Goal: Find specific page/section: Find specific page/section

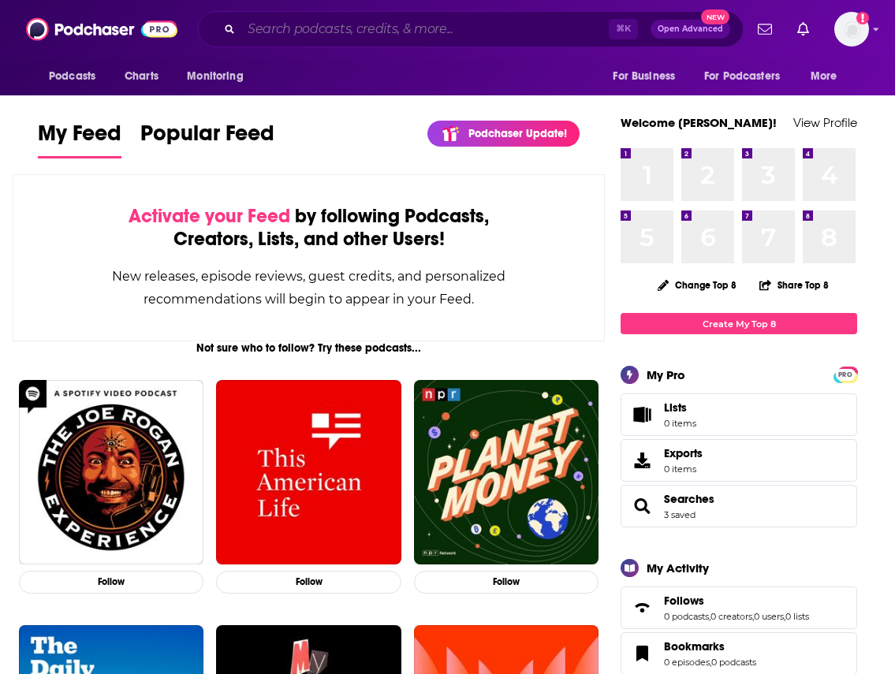
click at [297, 39] on input "Search podcasts, credits, & more..." at bounding box center [424, 29] width 367 height 25
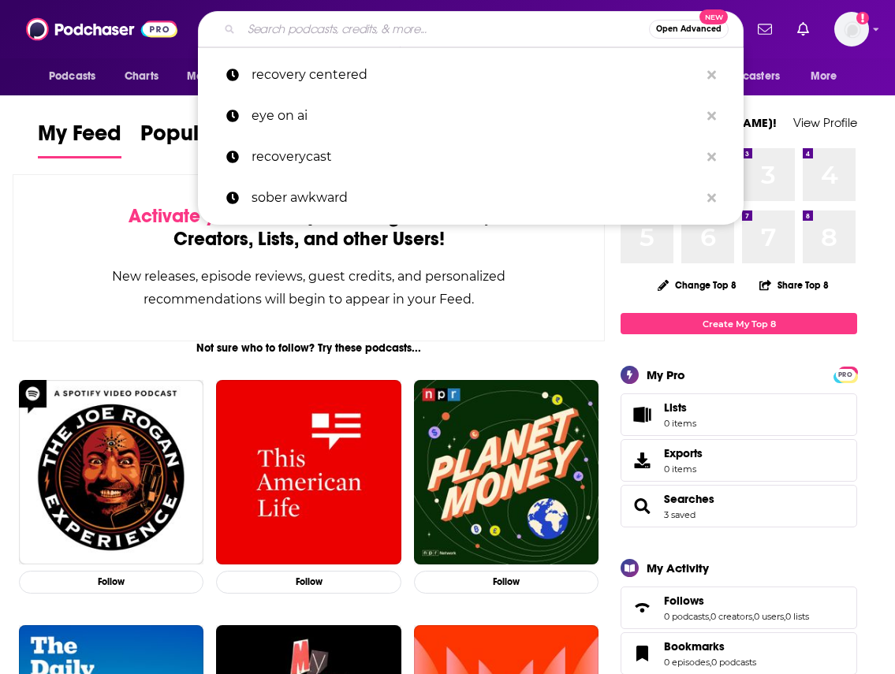
paste input "The Information's TITV"
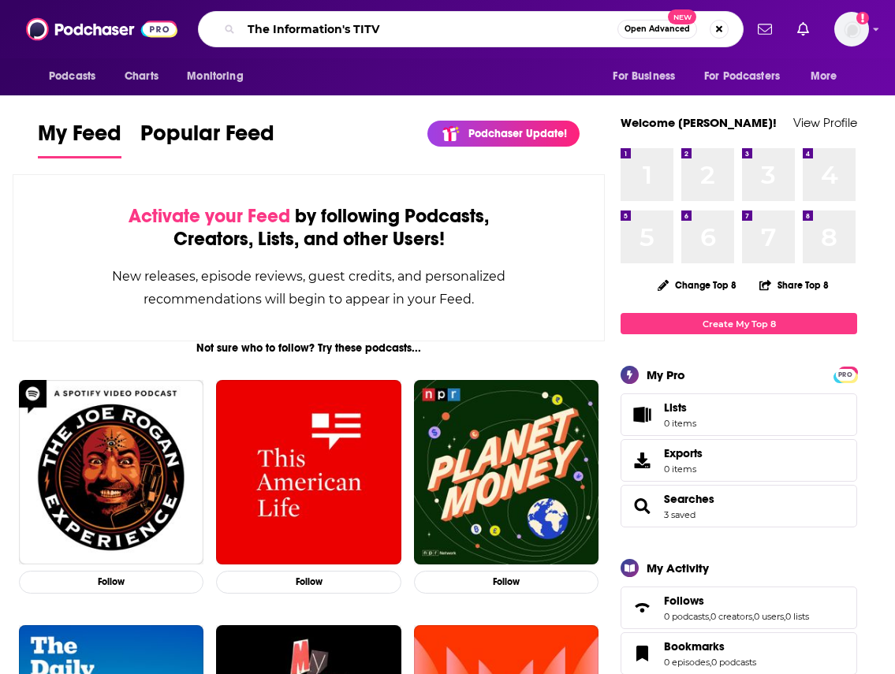
type input "The Information's TITV"
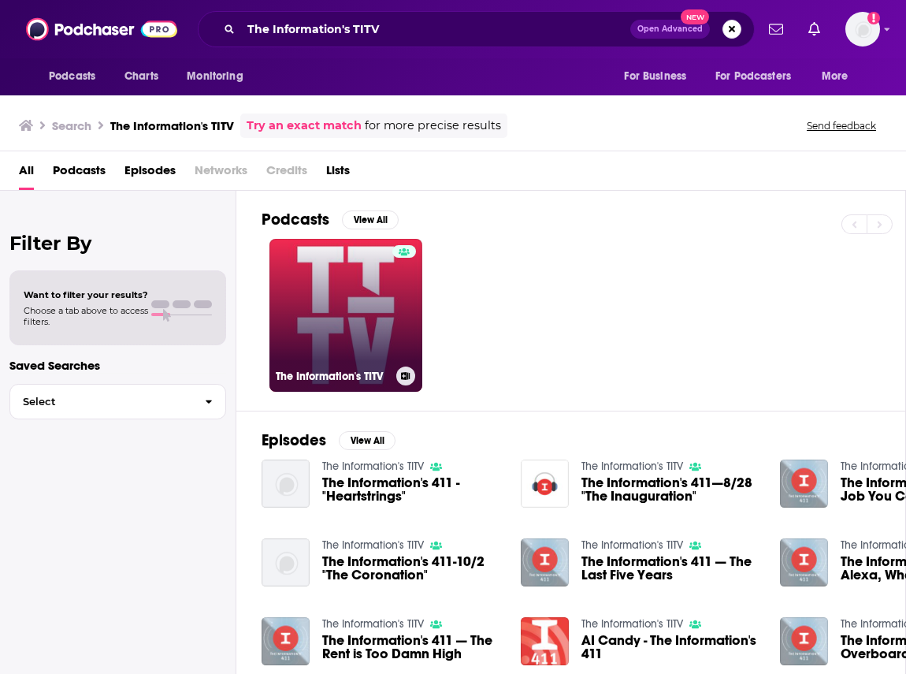
click at [350, 330] on link "The Information's TITV" at bounding box center [346, 315] width 153 height 153
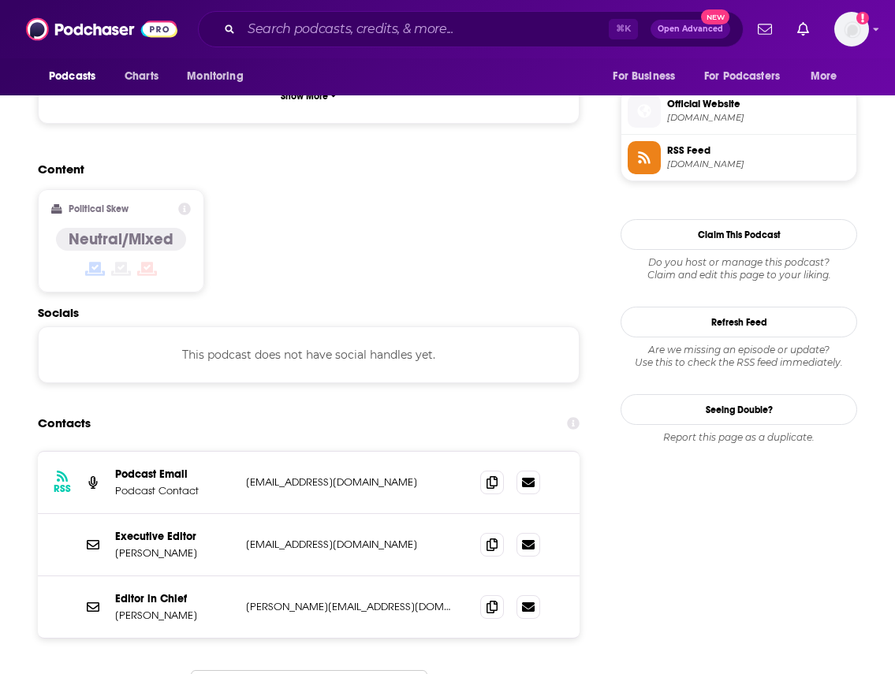
scroll to position [1206, 0]
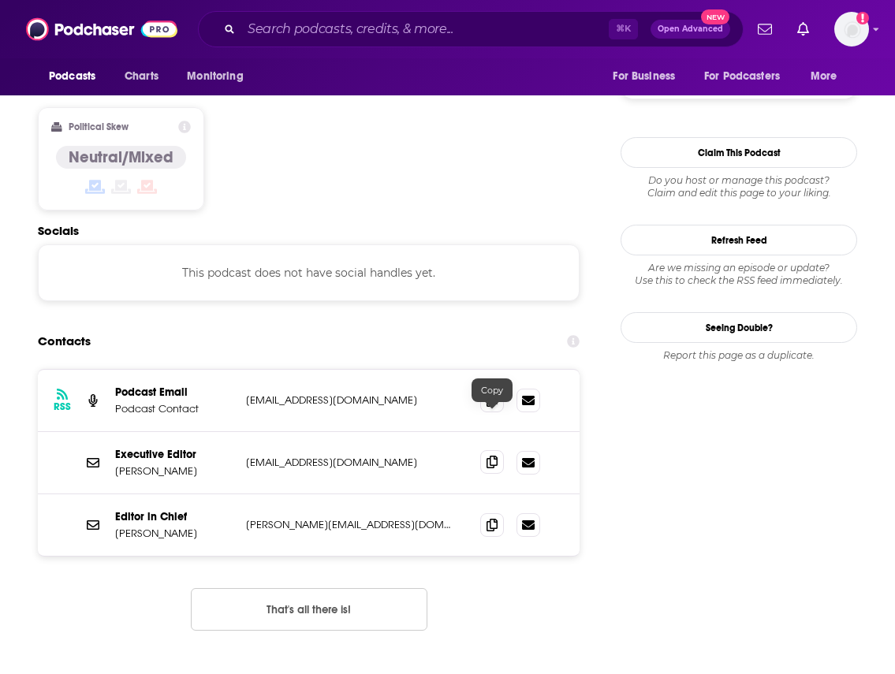
click at [497, 450] on span at bounding box center [492, 462] width 24 height 24
click at [490, 518] on icon at bounding box center [491, 524] width 11 height 13
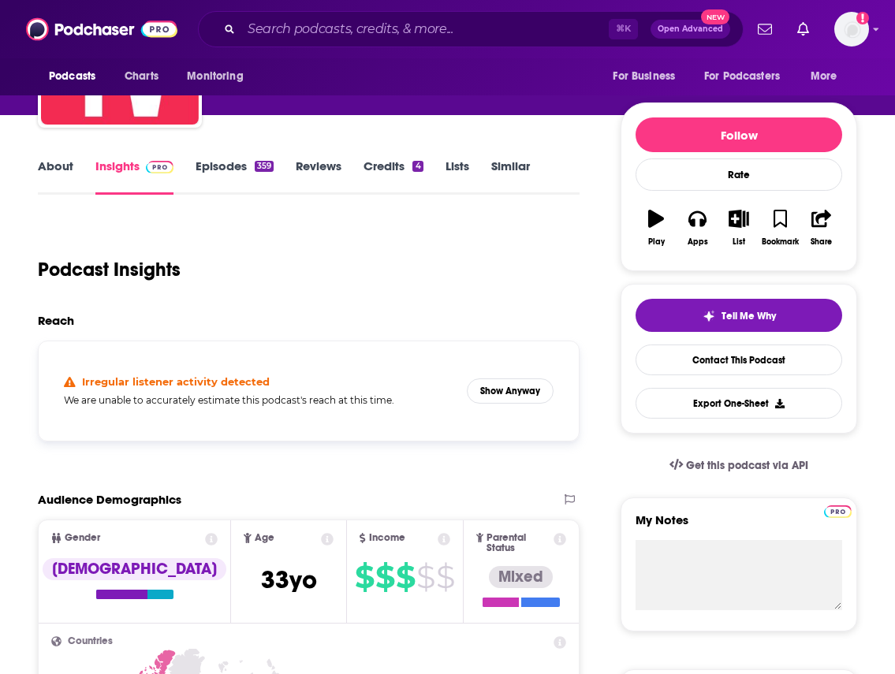
scroll to position [0, 0]
